Goal: Information Seeking & Learning: Find specific fact

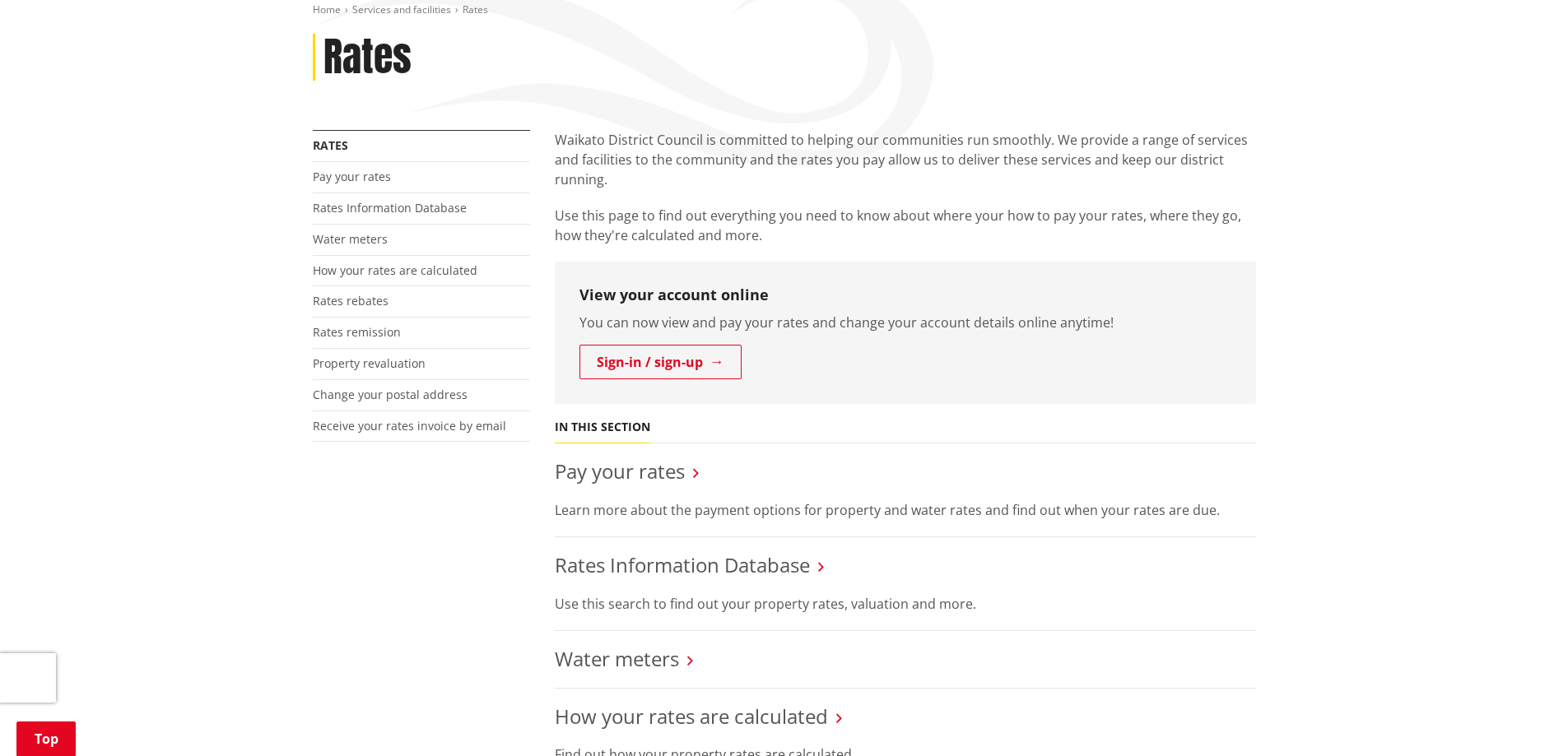
scroll to position [247, 0]
click at [657, 573] on link "Rates Information Database" at bounding box center [682, 566] width 255 height 27
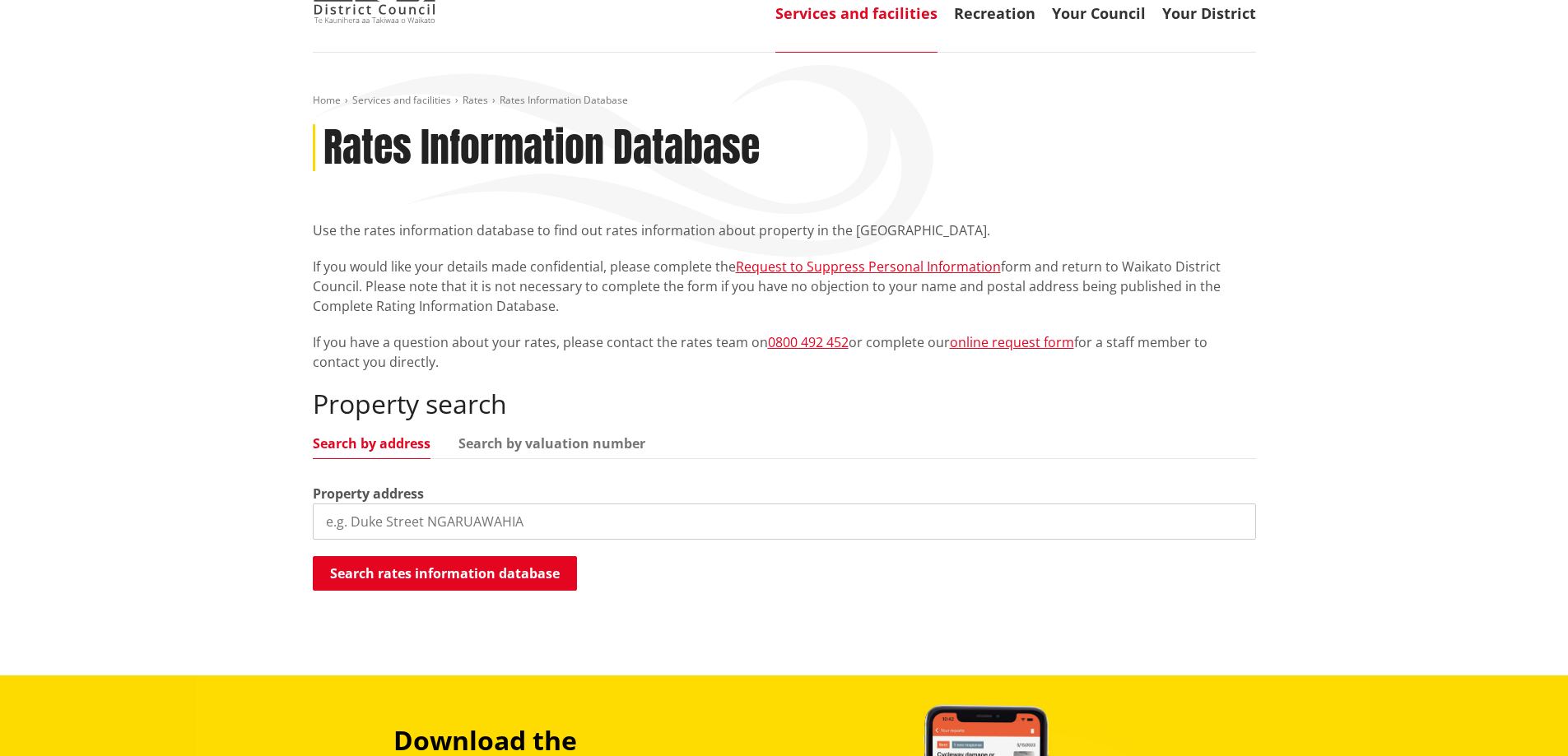
scroll to position [164, 0]
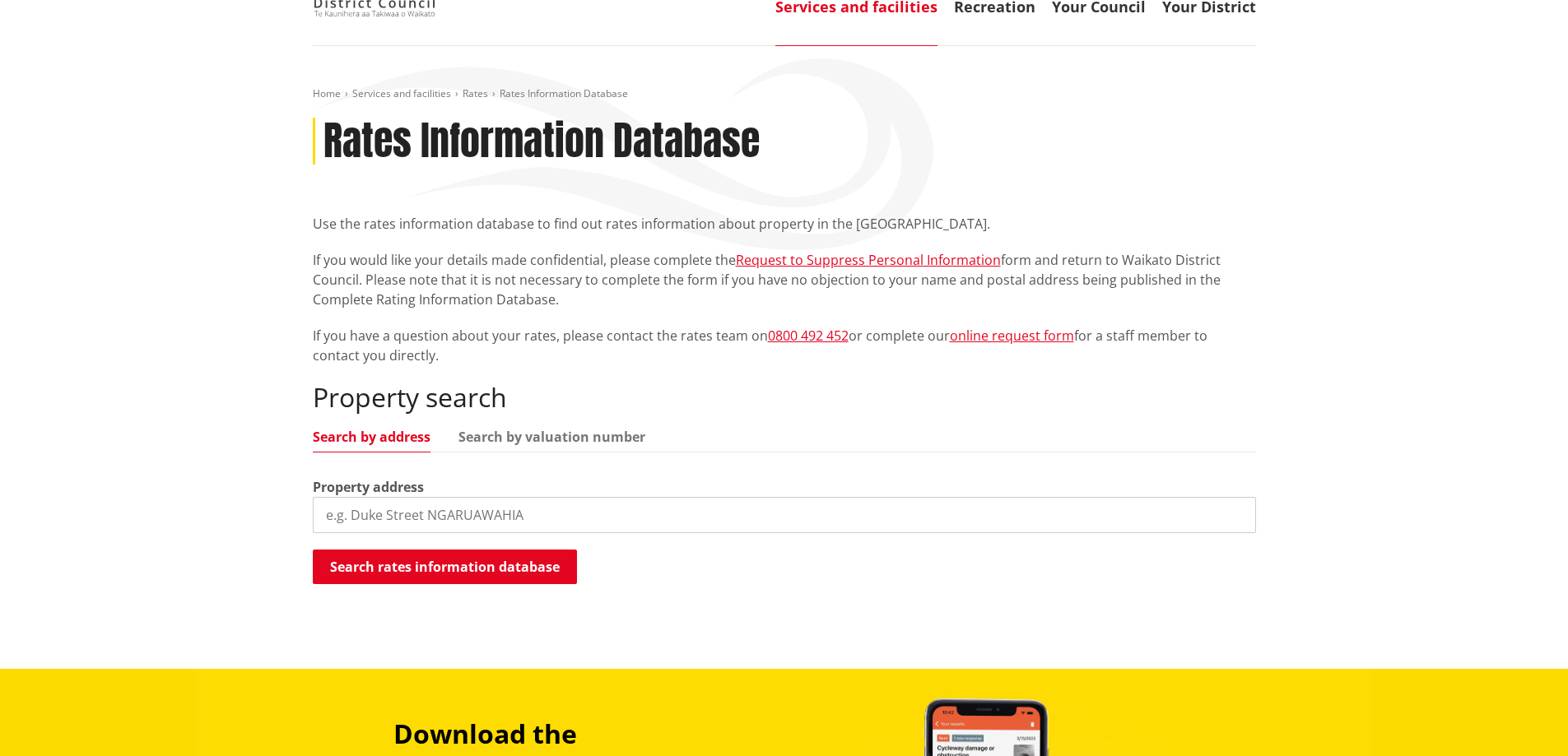
click at [401, 520] on input "search" at bounding box center [784, 515] width 943 height 36
click at [422, 544] on div "Property search Search by address Search by valuation number Property address 2…" at bounding box center [784, 484] width 943 height 204
click at [427, 576] on button "Search rates information database" at bounding box center [444, 566] width 264 height 35
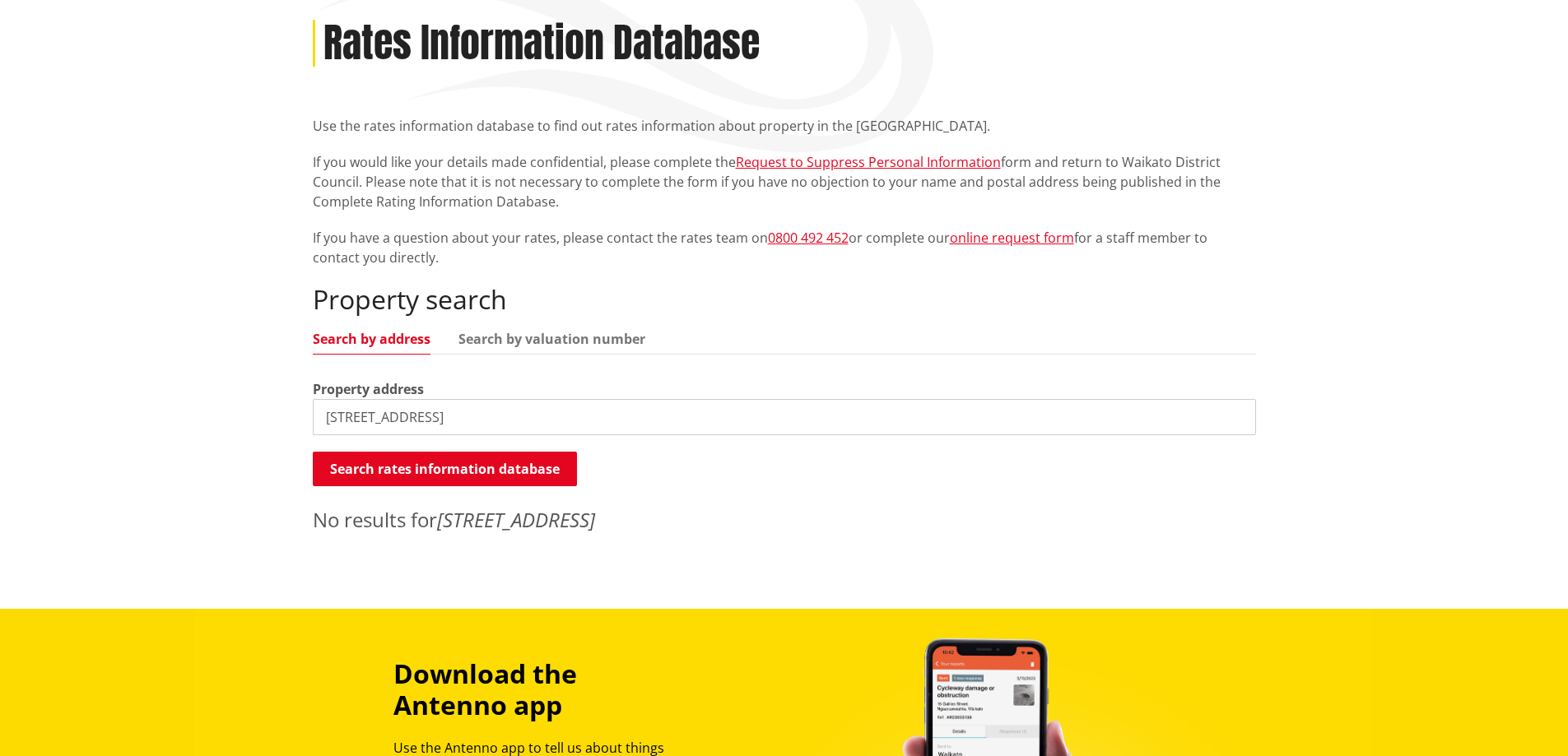
scroll to position [411, 0]
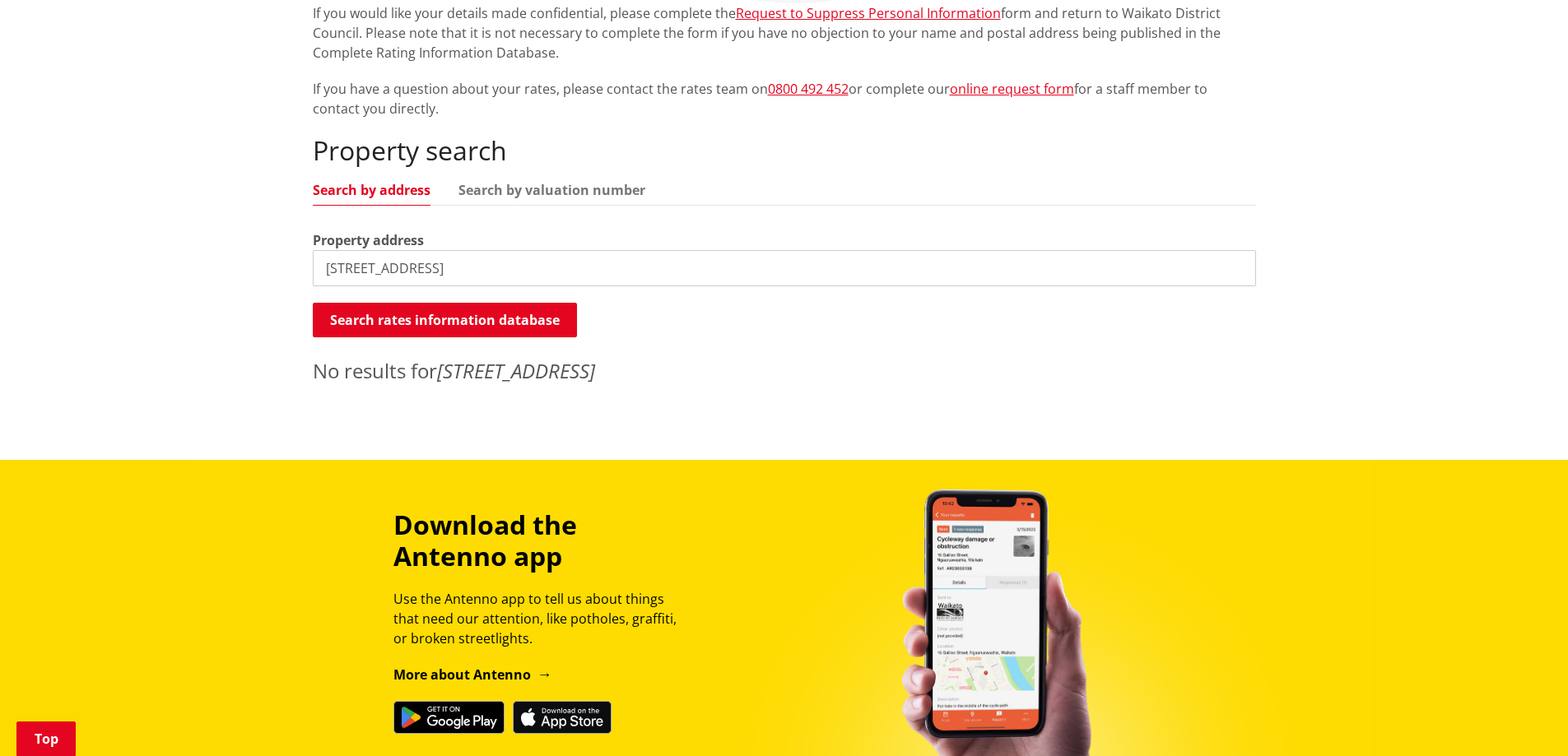
click at [458, 269] on input "27 Paterson Street" at bounding box center [784, 268] width 943 height 36
type input "27 Paterson Street, Frankton, Hamilton"
click at [567, 190] on link "Search by valuation number" at bounding box center [552, 190] width 187 height 13
